Goal: Task Accomplishment & Management: Use online tool/utility

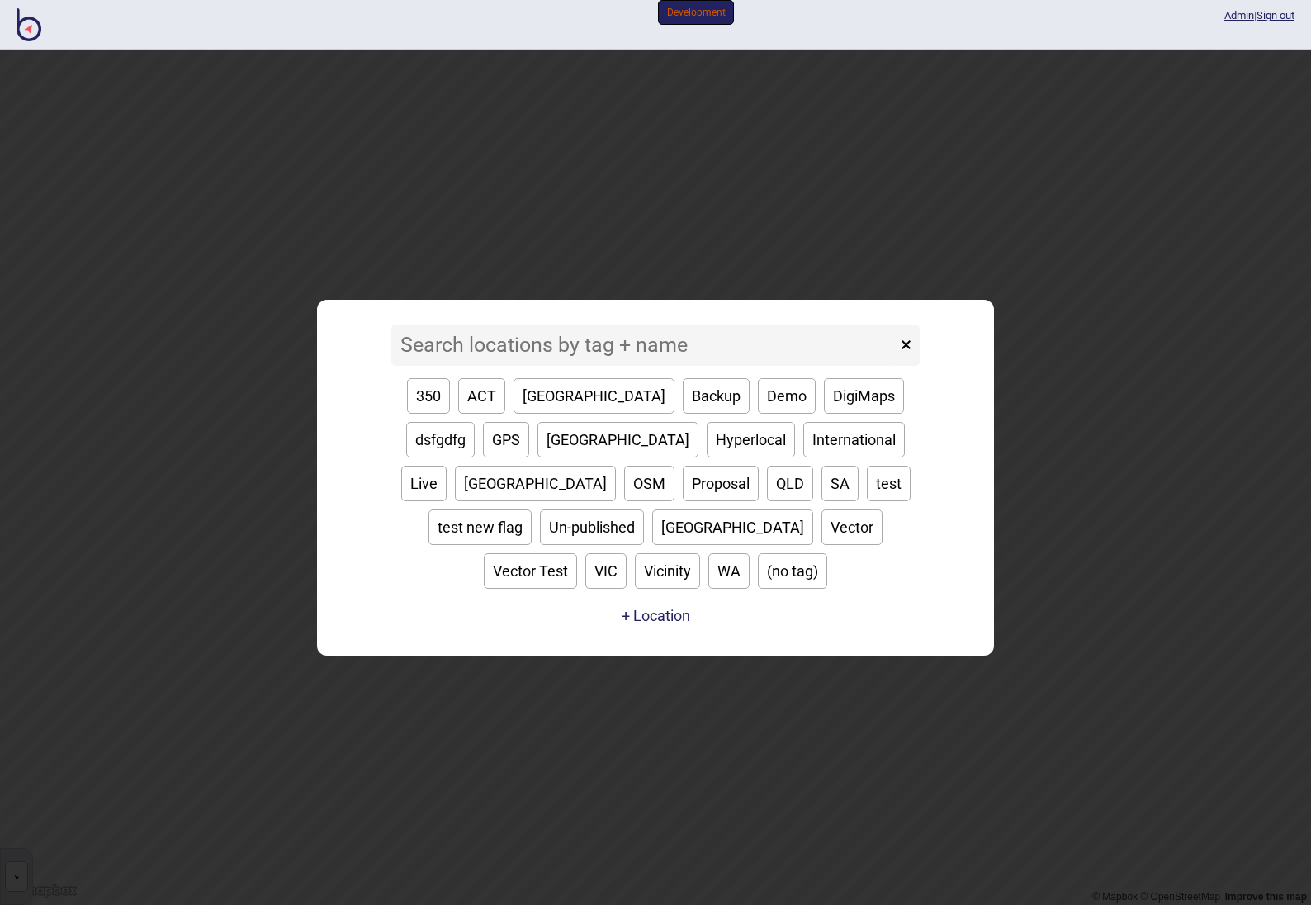
click at [515, 366] on input at bounding box center [643, 344] width 505 height 41
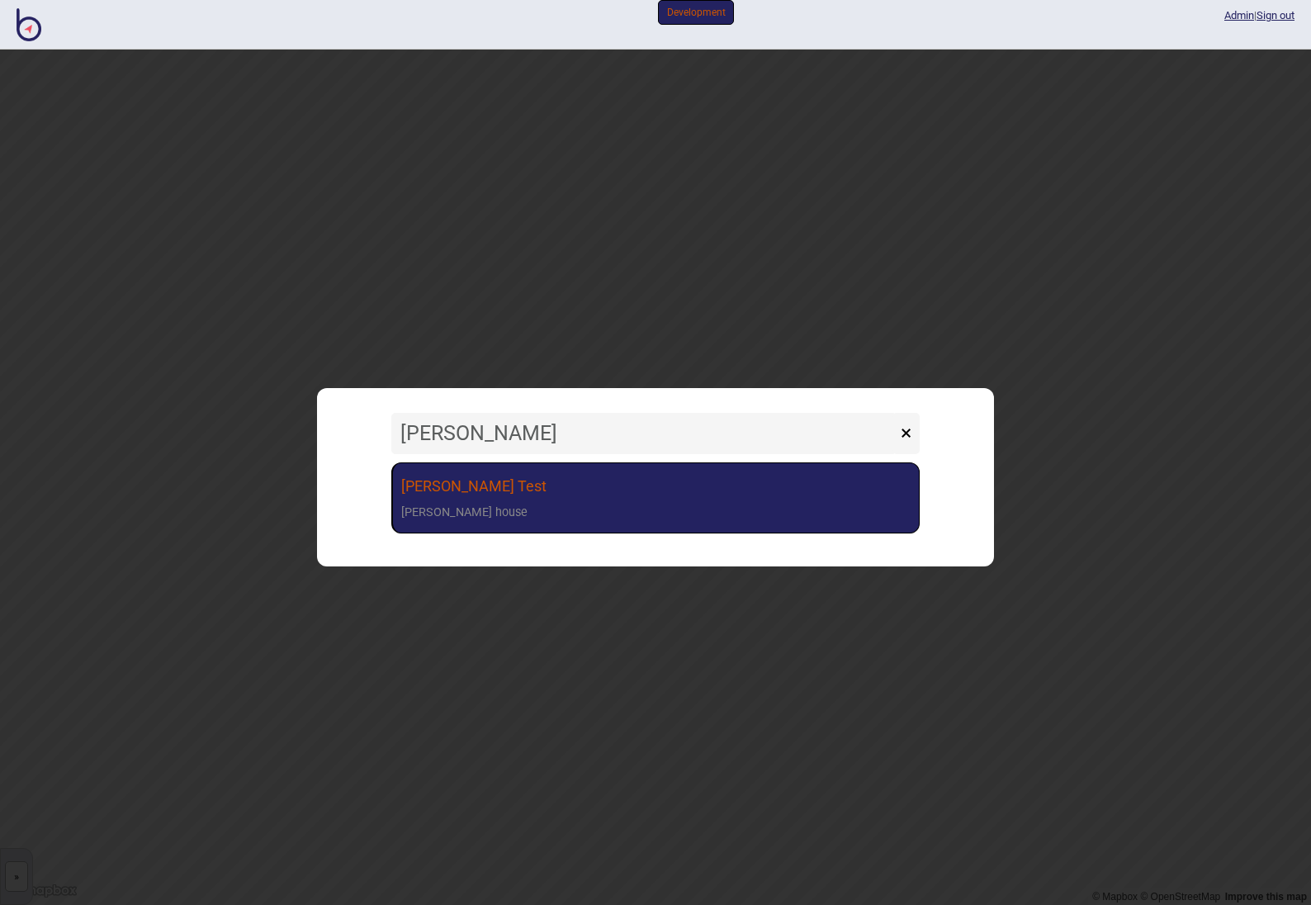
type input "[PERSON_NAME]"
click at [497, 509] on link "[PERSON_NAME] [PERSON_NAME] house" at bounding box center [655, 498] width 528 height 72
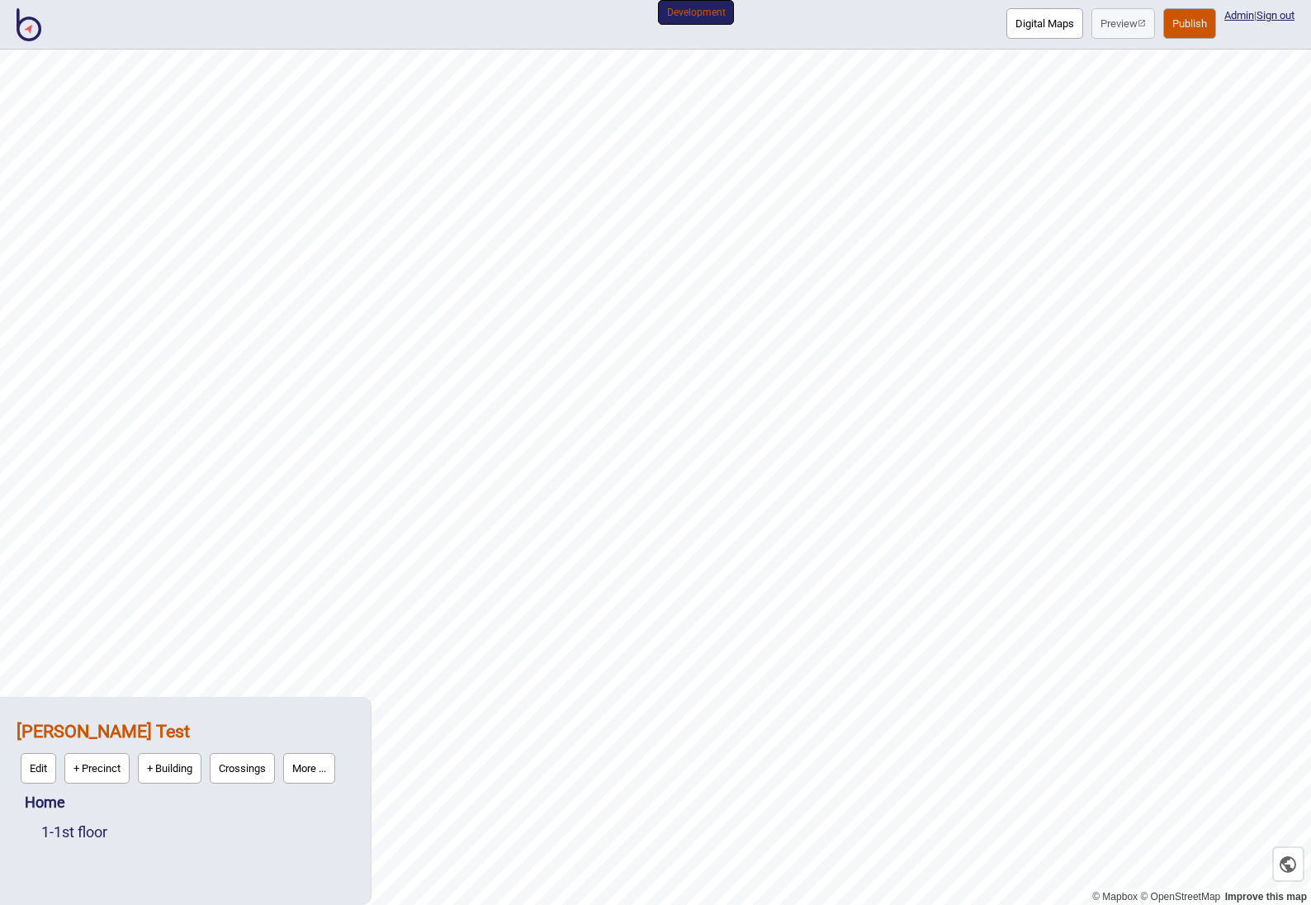
click at [31, 773] on button "Edit" at bounding box center [38, 768] width 35 height 31
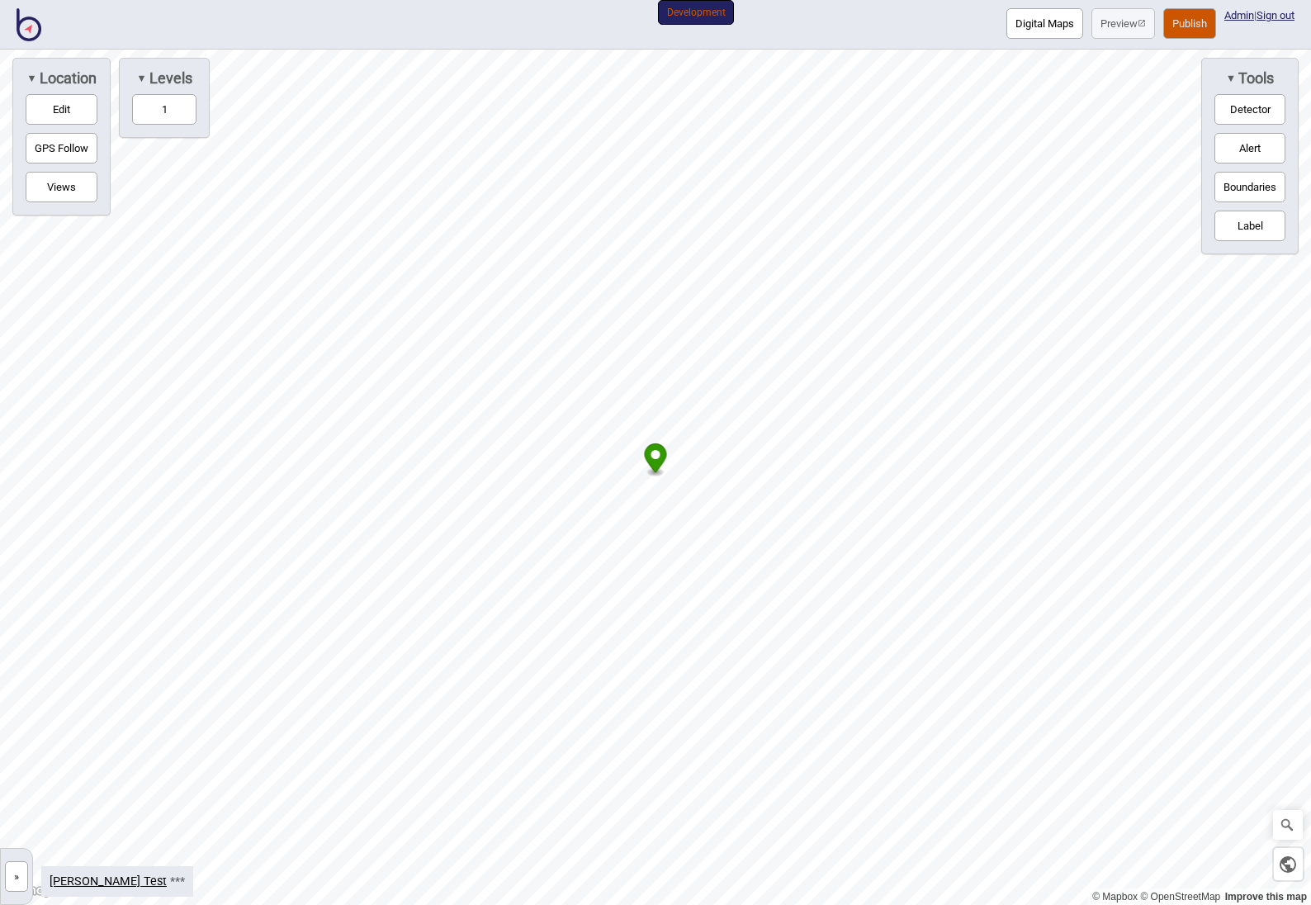
click at [73, 112] on button "Edit" at bounding box center [62, 109] width 72 height 31
click at [169, 107] on button "1" at bounding box center [164, 109] width 64 height 31
click at [1247, 106] on button "Detector" at bounding box center [1249, 109] width 71 height 31
click at [1245, 187] on button "Boundaries" at bounding box center [1249, 187] width 71 height 31
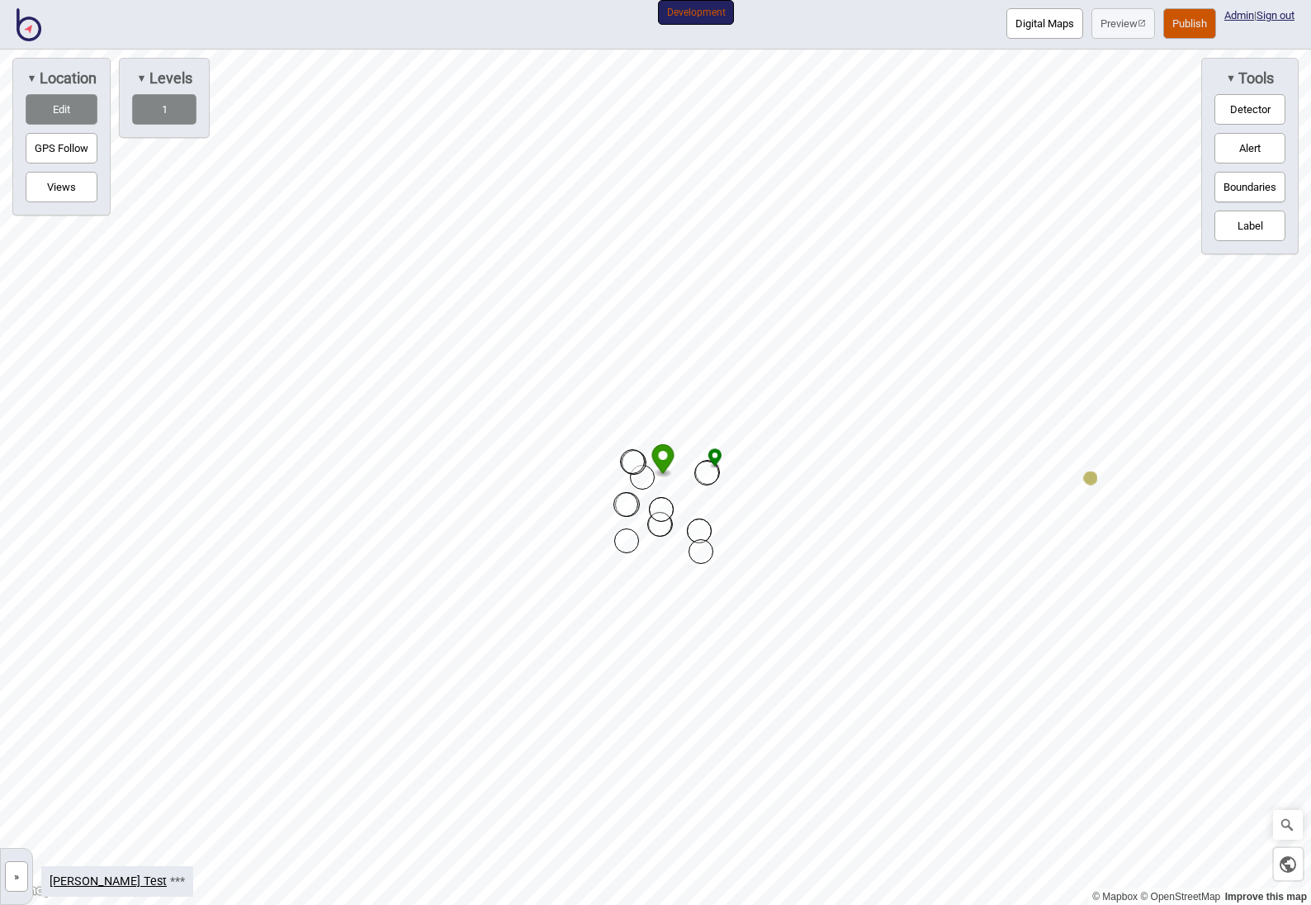
click at [702, 549] on div "Map marker" at bounding box center [700, 551] width 25 height 25
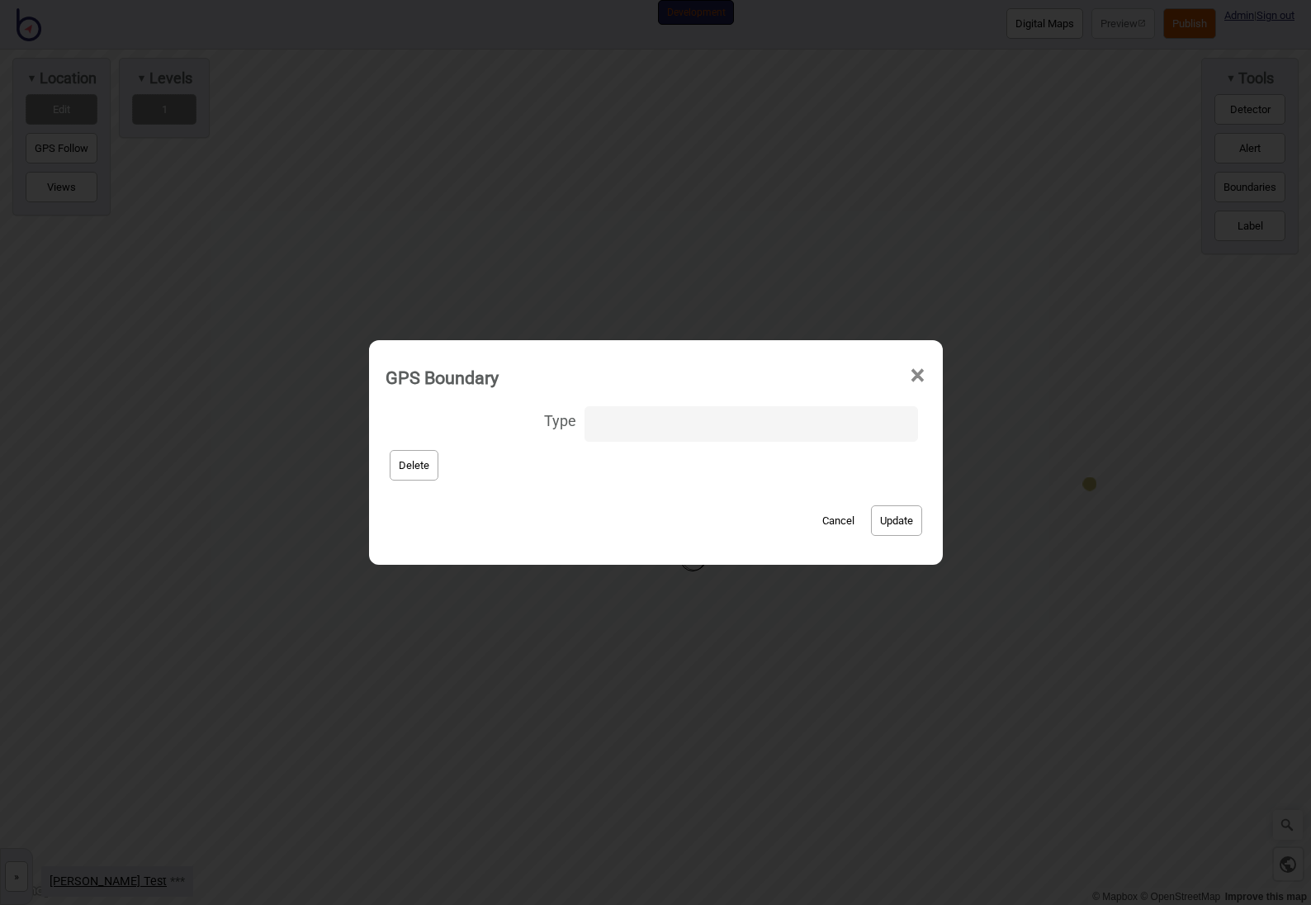
click at [916, 376] on div "GPS Boundary ×" at bounding box center [655, 373] width 557 height 50
click at [909, 375] on span "×" at bounding box center [917, 375] width 17 height 54
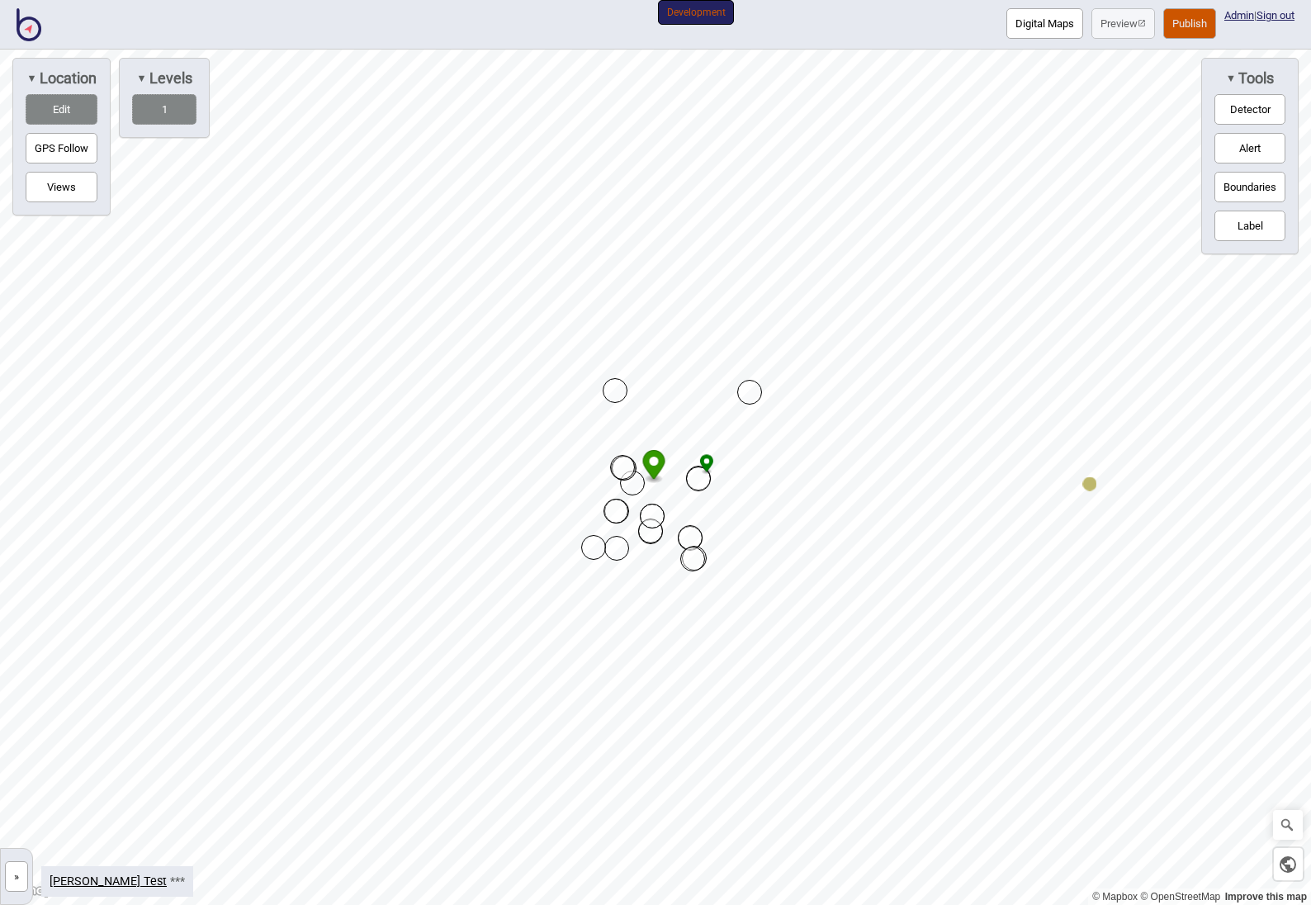
drag, startPoint x: 718, startPoint y: 404, endPoint x: 754, endPoint y: 390, distance: 37.9
drag, startPoint x: 611, startPoint y: 383, endPoint x: 610, endPoint y: 362, distance: 20.6
drag, startPoint x: 703, startPoint y: 569, endPoint x: 721, endPoint y: 576, distance: 19.3
click at [73, 153] on button "GPS Follow" at bounding box center [62, 148] width 72 height 31
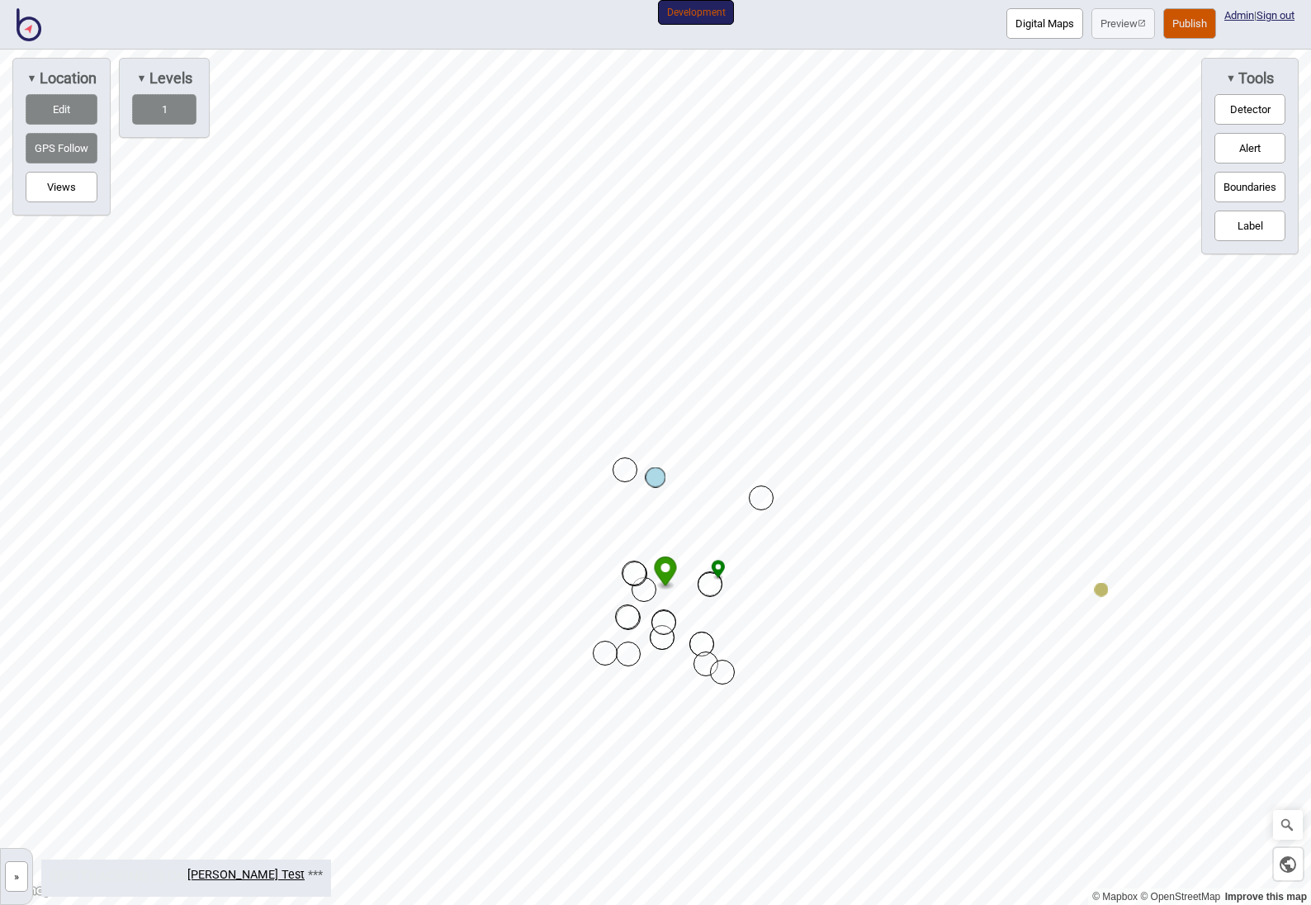
click at [69, 179] on button "Views" at bounding box center [62, 187] width 72 height 31
click at [69, 156] on button "GPS Follow" at bounding box center [62, 148] width 72 height 31
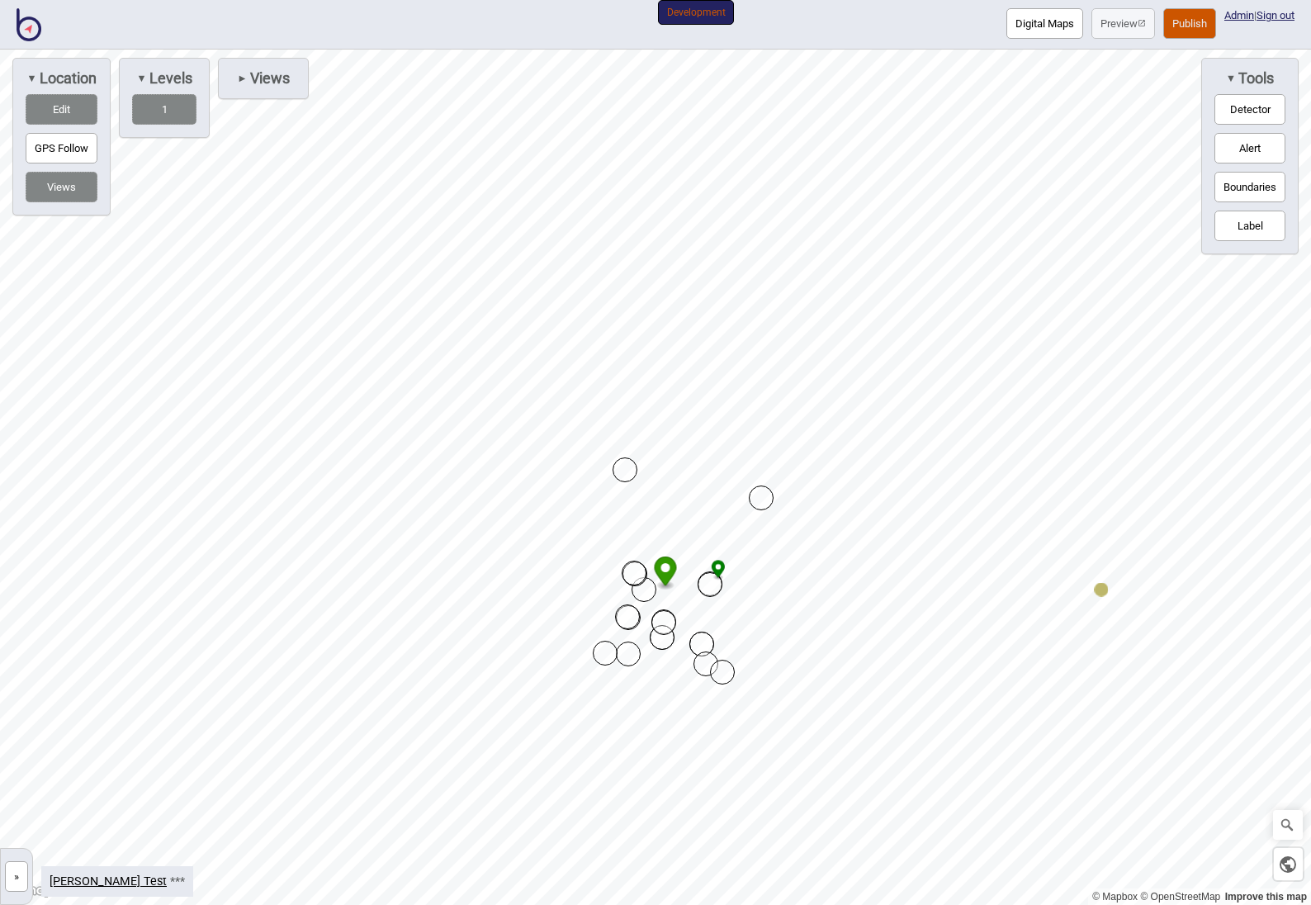
click at [72, 188] on button "Views" at bounding box center [62, 187] width 72 height 31
click at [67, 119] on button "Edit" at bounding box center [62, 109] width 72 height 31
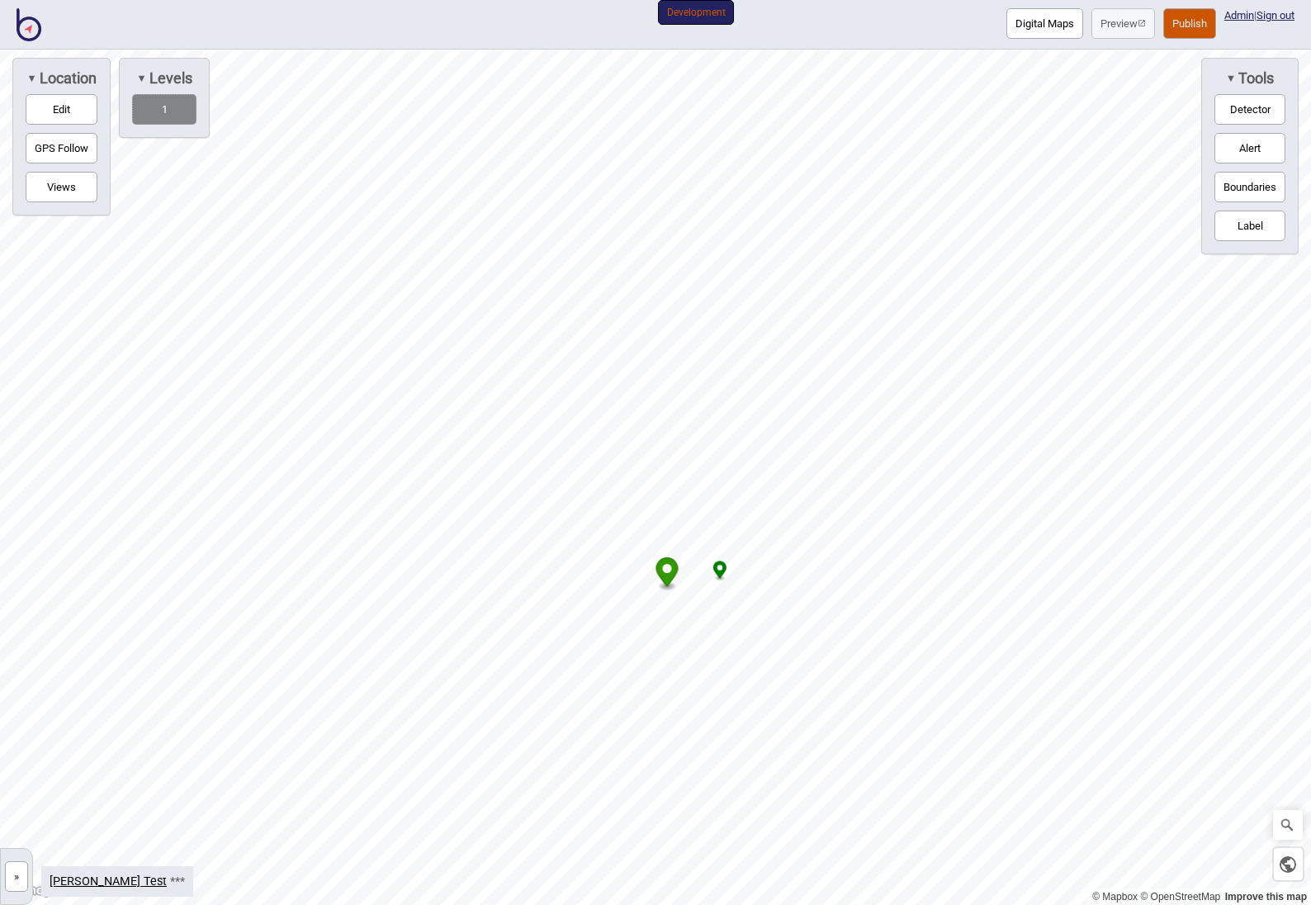
click at [719, 569] on circle "Map marker" at bounding box center [720, 568] width 6 height 6
click at [716, 565] on icon "Map marker" at bounding box center [720, 568] width 13 height 17
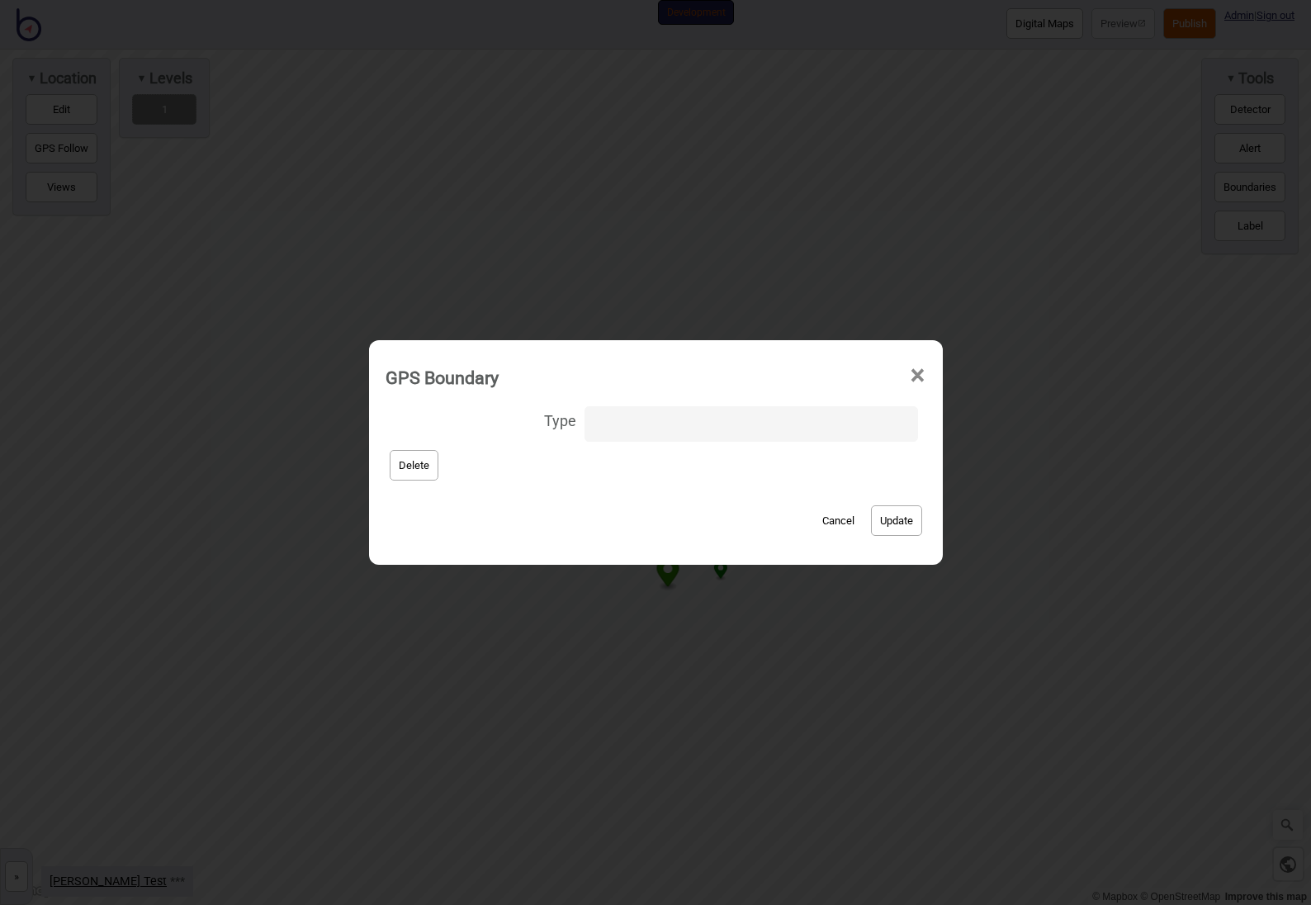
click at [824, 519] on button "Cancel" at bounding box center [838, 520] width 49 height 31
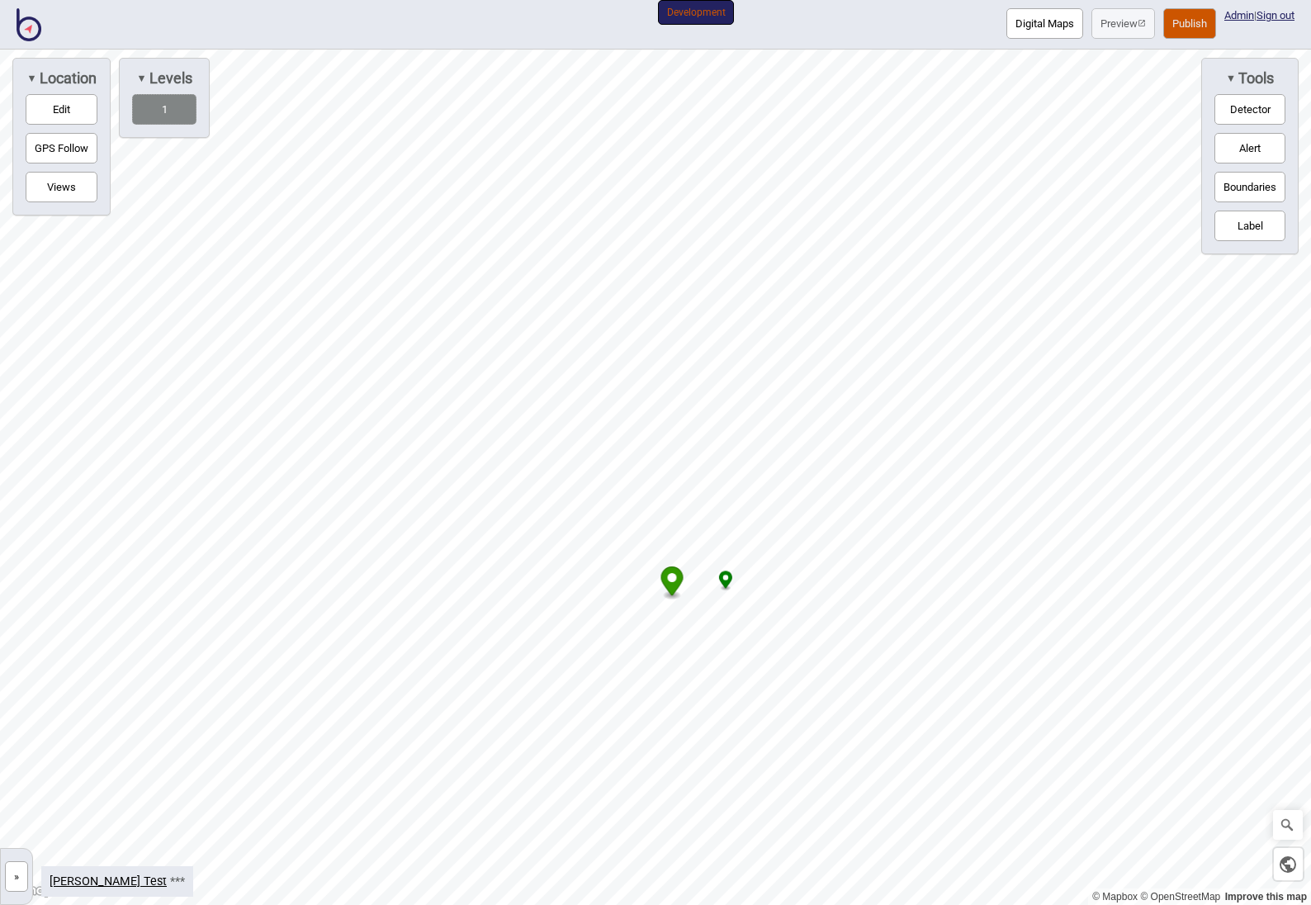
click at [1252, 158] on button "Alert" at bounding box center [1249, 148] width 71 height 31
click at [1245, 155] on button "Alert" at bounding box center [1249, 148] width 71 height 31
click at [1242, 188] on button "Boundaries" at bounding box center [1249, 187] width 71 height 31
click at [1242, 187] on button "Boundaries" at bounding box center [1249, 187] width 71 height 31
click at [1228, 232] on button "Label" at bounding box center [1249, 225] width 71 height 31
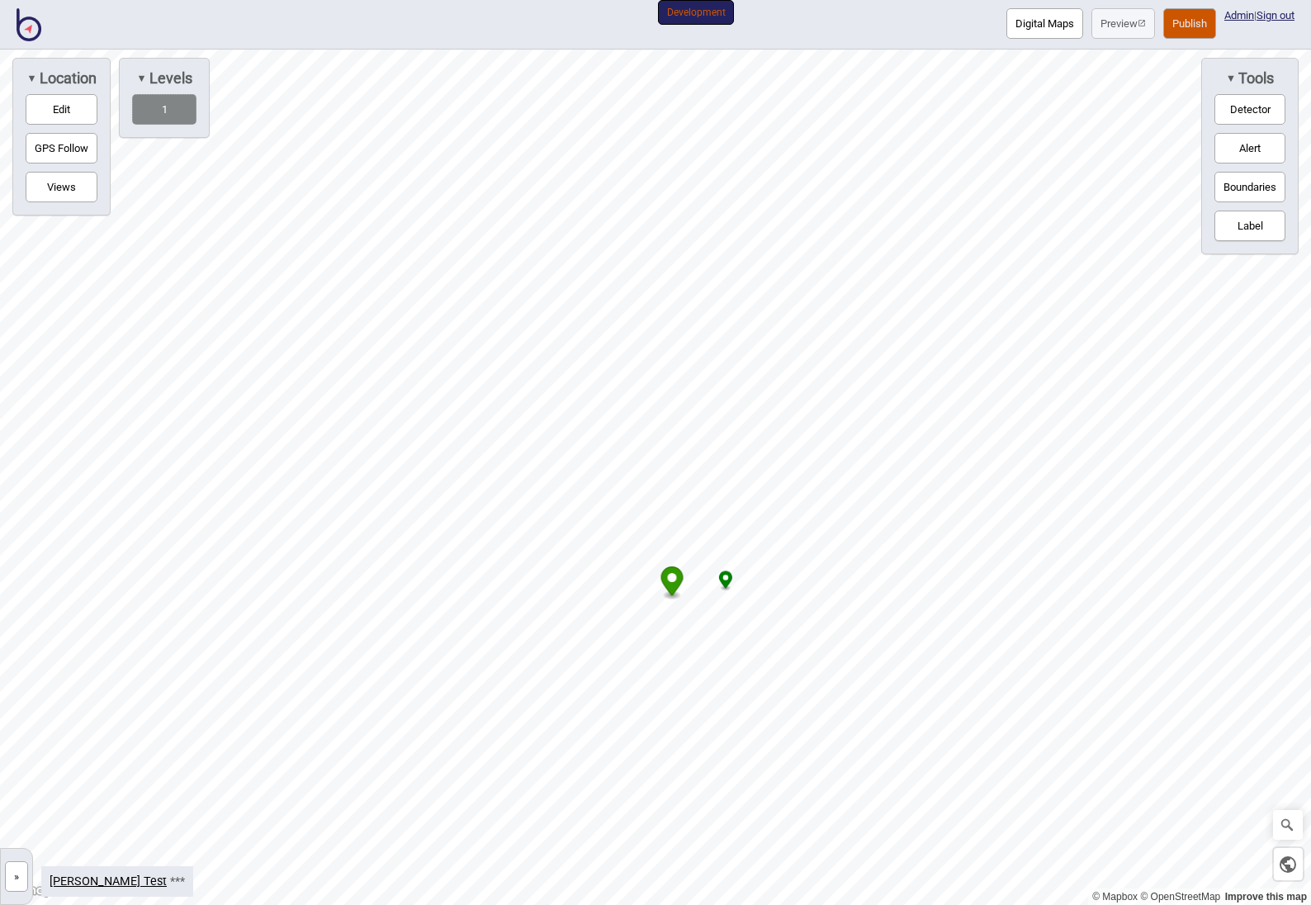
click at [1228, 232] on button "Label" at bounding box center [1249, 225] width 71 height 31
click at [889, 7] on div "Digital Maps Preview Publish Admin | Sign out Development" at bounding box center [655, 25] width 1311 height 50
